Goal: Task Accomplishment & Management: Manage account settings

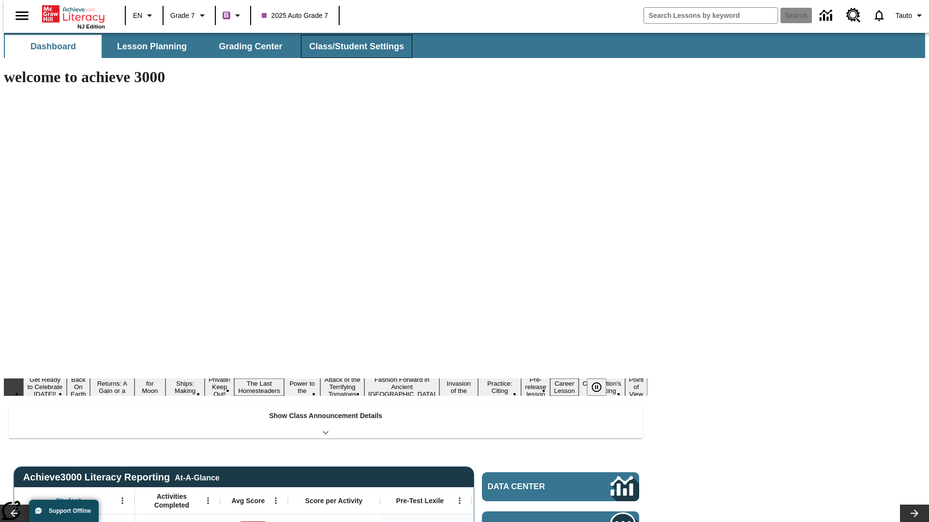
click at [351, 46] on span "Class/Student Settings" at bounding box center [356, 46] width 95 height 11
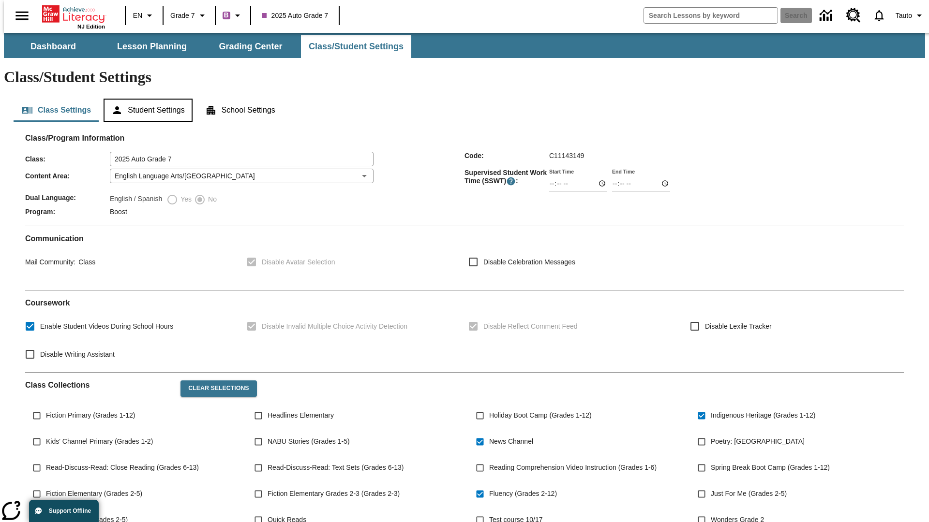
click at [146, 99] on button "Student Settings" at bounding box center [148, 110] width 89 height 23
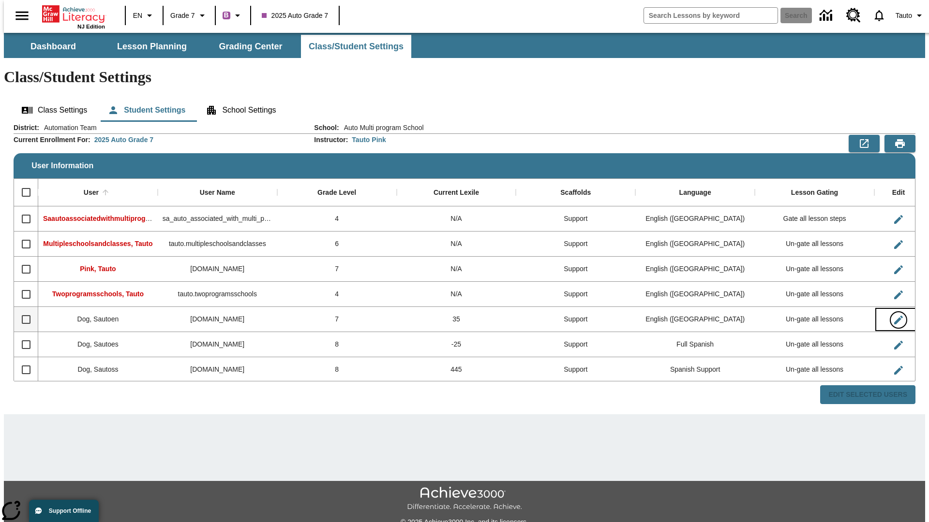
click at [894, 316] on icon "Edit User" at bounding box center [898, 320] width 9 height 9
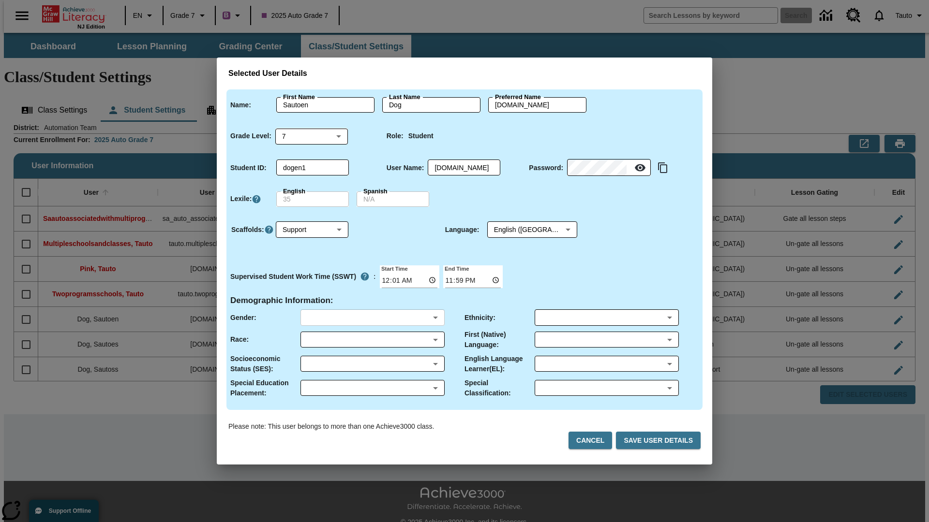
click at [372, 318] on body "Skip to main content NJ Edition EN Grade 7 B 2025 Auto Grade 7 Search 0 Tauto D…" at bounding box center [464, 288] width 921 height 511
click at [372, 340] on body "Skip to main content NJ Edition EN Grade 7 B 2025 Auto Grade 7 Search 0 Tauto D…" at bounding box center [464, 288] width 921 height 511
click at [372, 364] on body "Skip to main content NJ Edition EN Grade 7 B 2025 Auto Grade 7 Search 0 Tauto D…" at bounding box center [464, 288] width 921 height 511
click at [372, 388] on body "Skip to main content NJ Edition EN Grade 7 B 2025 Auto Grade 7 Search 0 Tauto D…" at bounding box center [464, 288] width 921 height 511
click at [606, 318] on body "Skip to main content NJ Edition EN Grade 7 B 2025 Auto Grade 7 Search 0 Tauto D…" at bounding box center [464, 288] width 921 height 511
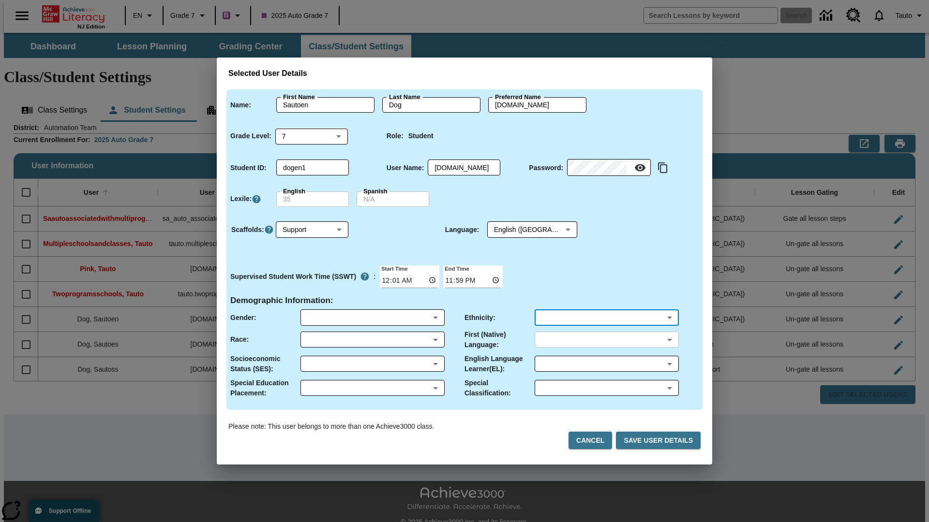
click at [606, 340] on body "Skip to main content NJ Edition EN Grade 7 B 2025 Auto Grade 7 Search 0 Tauto D…" at bounding box center [464, 288] width 921 height 511
click at [606, 364] on body "Skip to main content NJ Edition EN Grade 7 B 2025 Auto Grade 7 Search 0 Tauto D…" at bounding box center [464, 288] width 921 height 511
click at [606, 388] on body "Skip to main content NJ Edition EN Grade 7 B 2025 Auto Grade 7 Search 0 Tauto D…" at bounding box center [464, 288] width 921 height 511
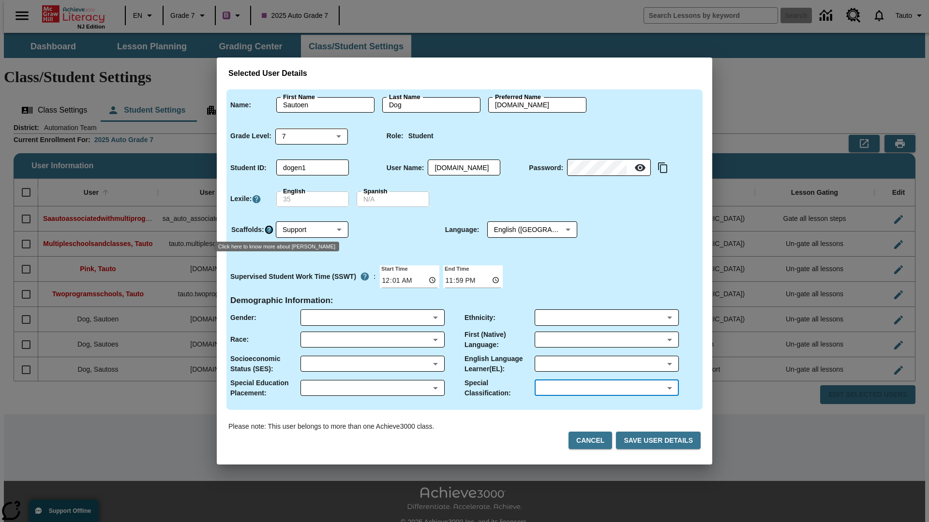
click at [268, 230] on icon "Click here to know more about Scaffolds" at bounding box center [269, 230] width 10 height 10
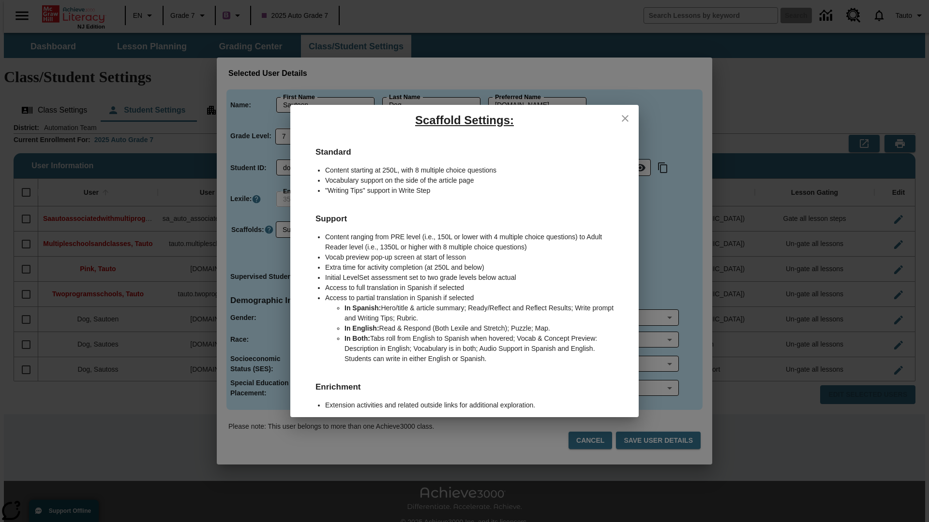
click at [625, 118] on icon "close" at bounding box center [625, 118] width 7 height 7
